Goal: Navigation & Orientation: Find specific page/section

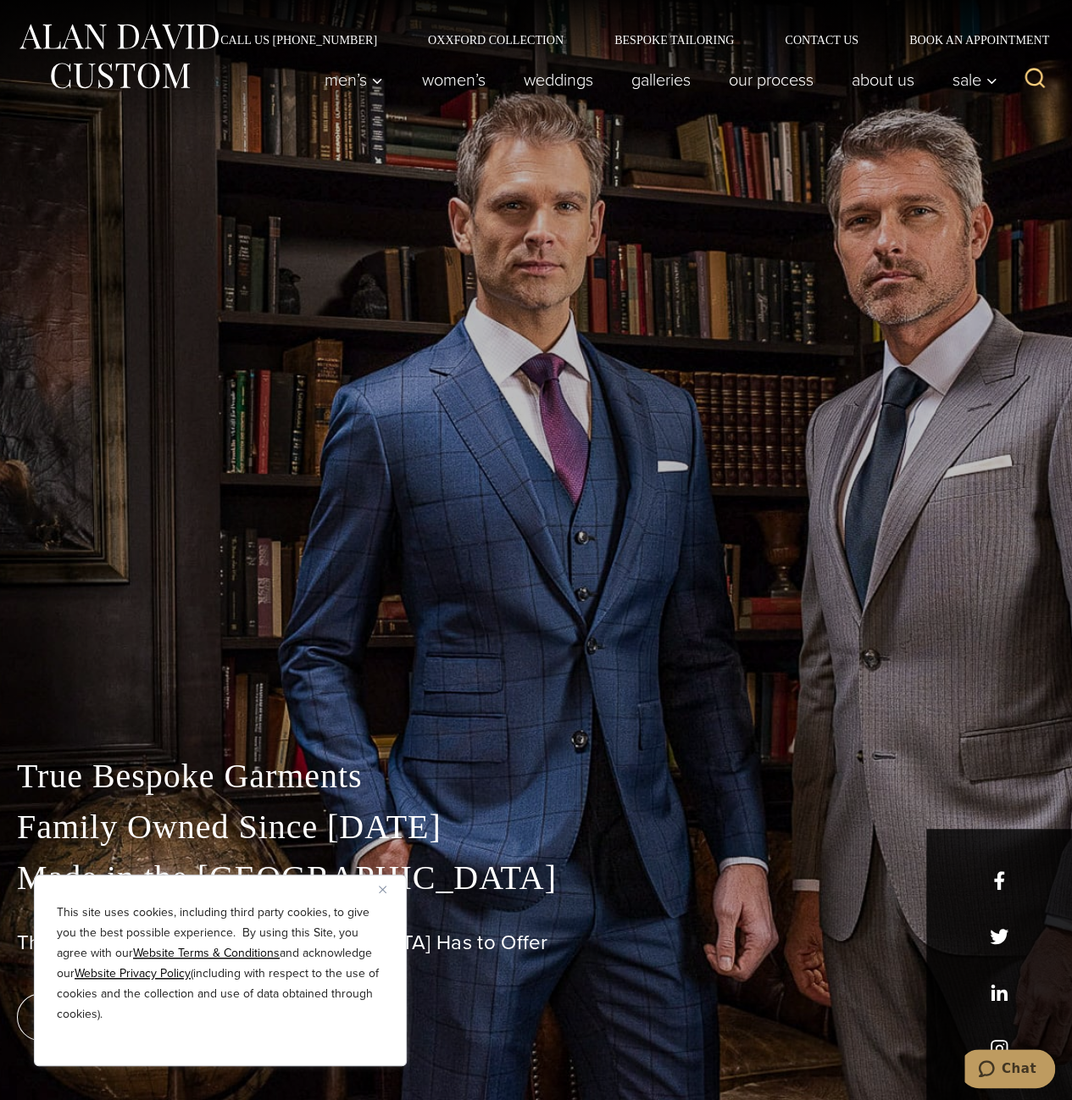
click at [380, 893] on button "Close" at bounding box center [389, 888] width 20 height 20
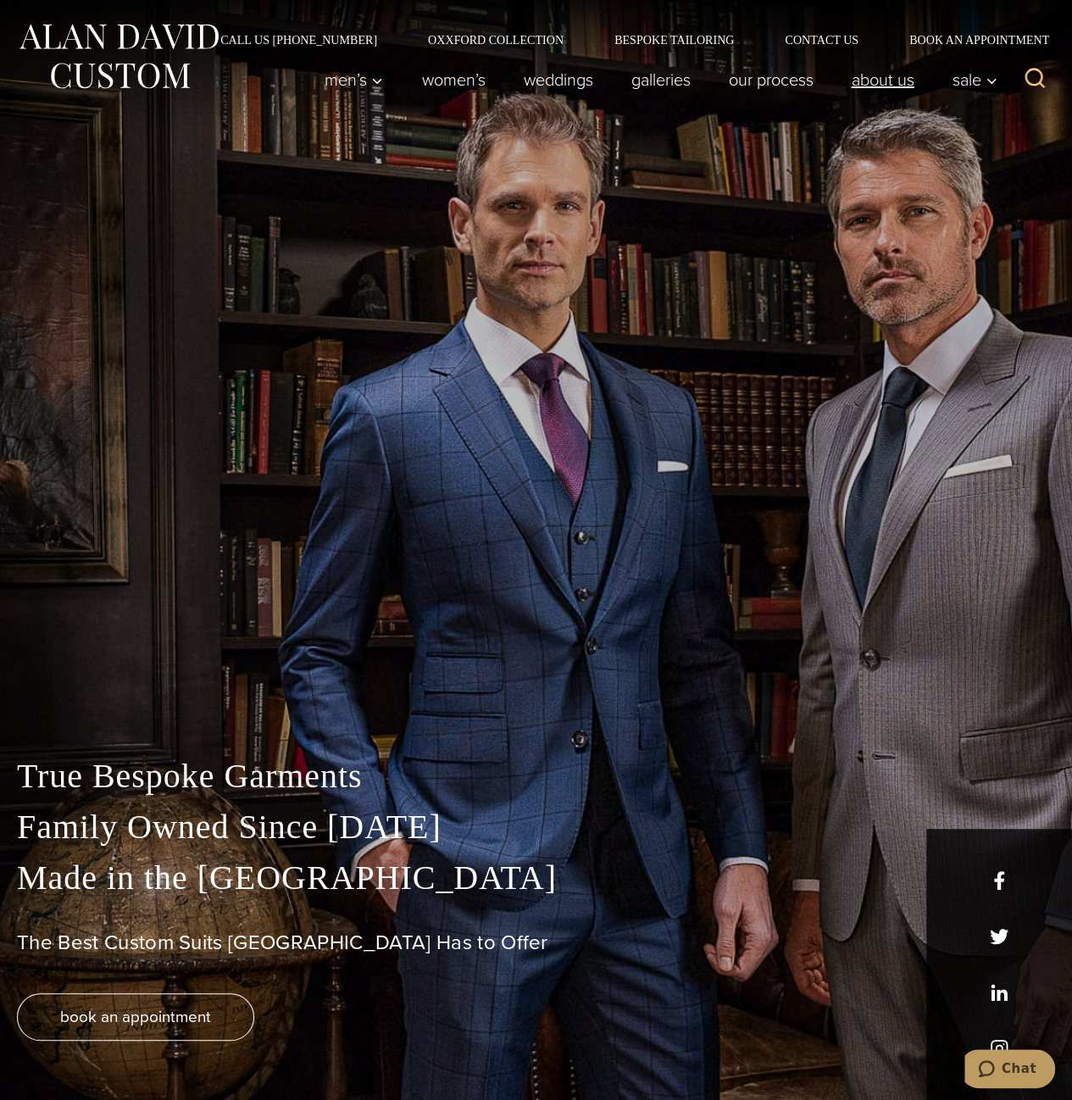
click at [869, 82] on link "About Us" at bounding box center [882, 80] width 101 height 34
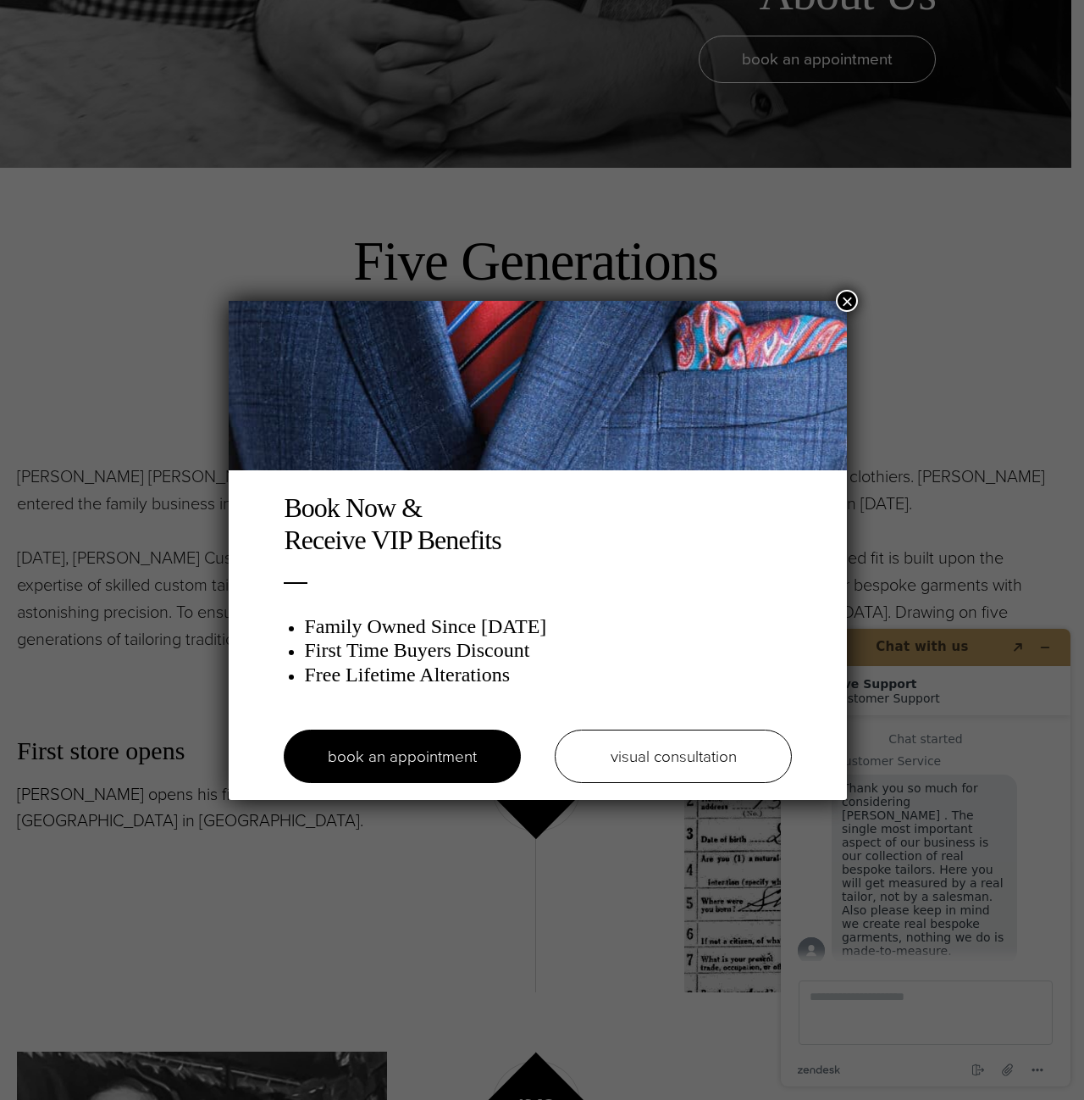
click at [844, 306] on button "×" at bounding box center [847, 301] width 22 height 22
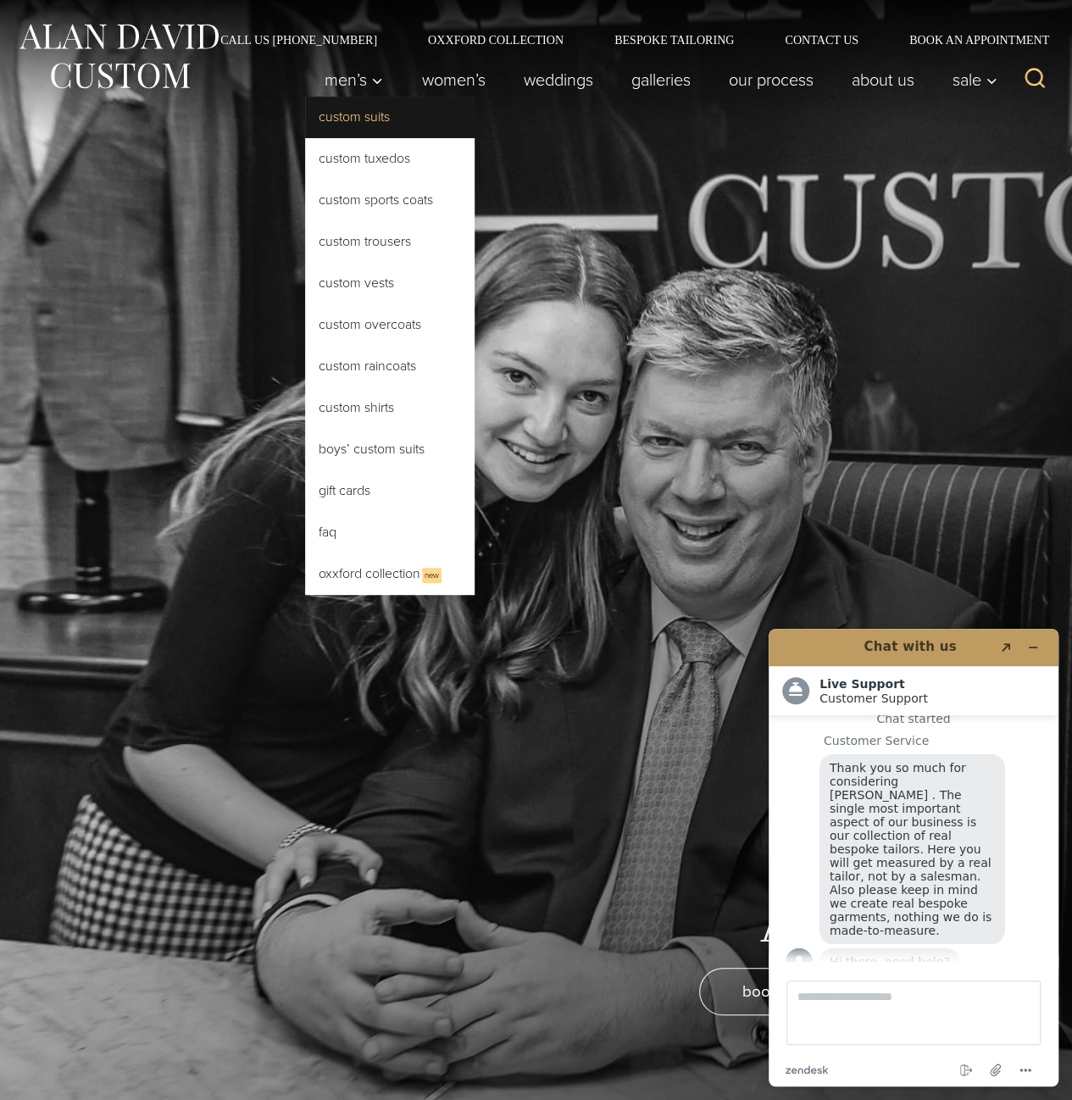
click at [348, 118] on link "Custom Suits" at bounding box center [389, 117] width 169 height 41
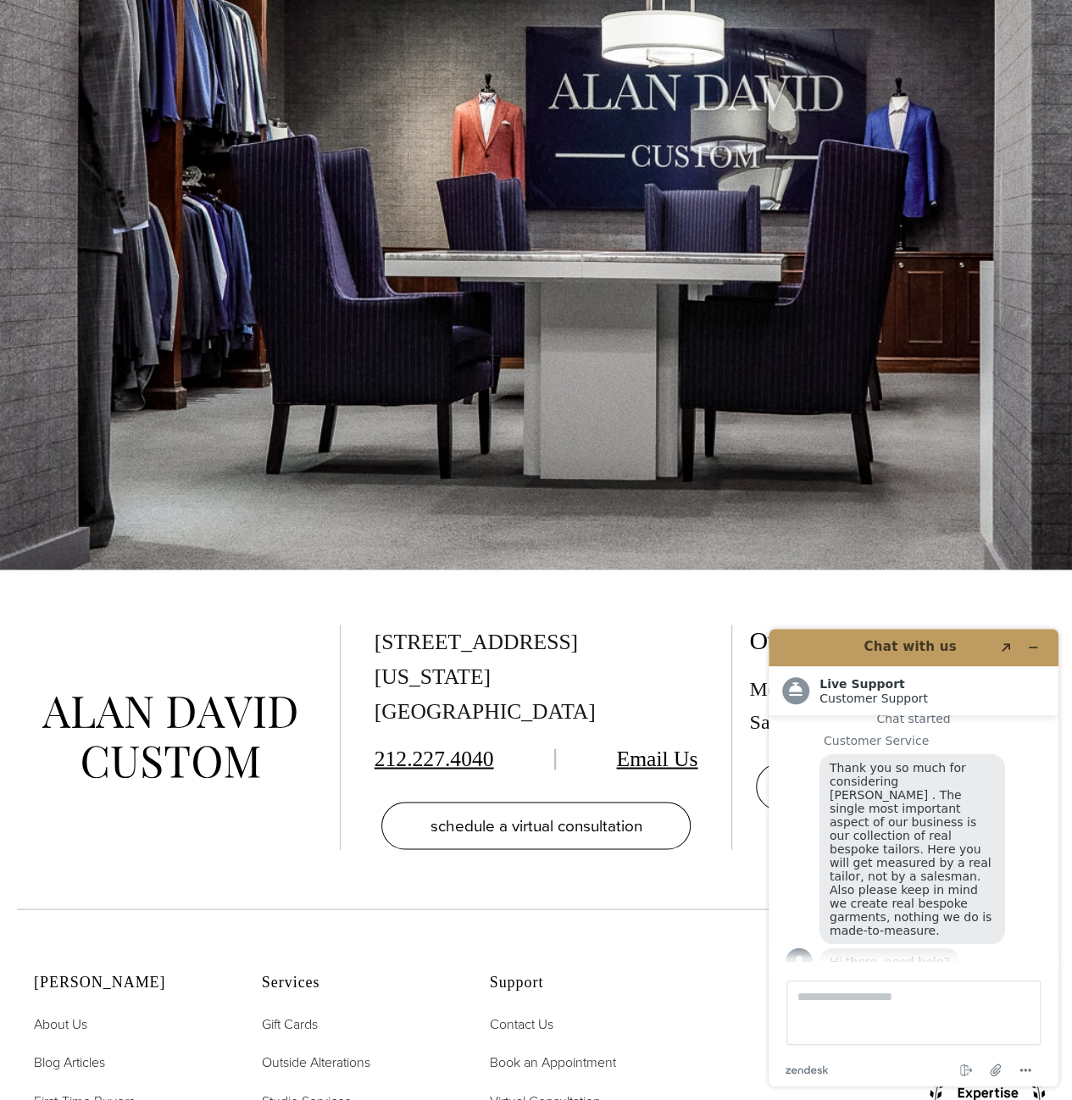
scroll to position [10589, 0]
